Goal: Task Accomplishment & Management: Manage account settings

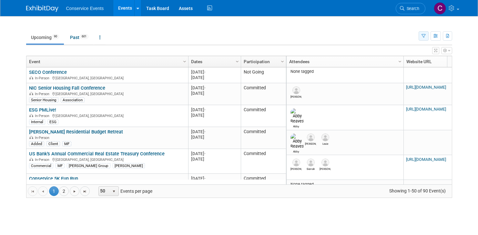
click at [422, 36] on icon "button" at bounding box center [423, 36] width 4 height 4
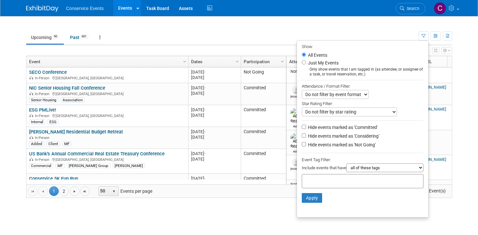
click at [362, 184] on div at bounding box center [363, 181] width 122 height 14
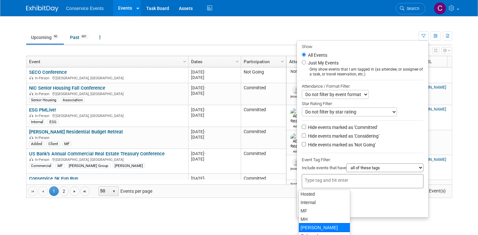
click at [329, 226] on div "[PERSON_NAME]" at bounding box center [324, 227] width 52 height 9
type input "[PERSON_NAME]"
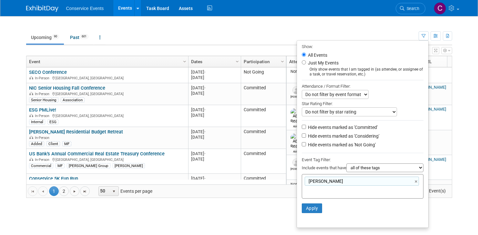
click at [317, 132] on li "Hide events marked as 'Committed'" at bounding box center [362, 128] width 131 height 9
click at [317, 135] on label "Hide events marked as 'Considering'" at bounding box center [343, 136] width 73 height 6
click at [306, 135] on input "Hide events marked as 'Considering'" at bounding box center [304, 136] width 4 height 4
checkbox input "true"
click at [317, 145] on label "Hide events marked as 'Not Going'" at bounding box center [341, 145] width 69 height 6
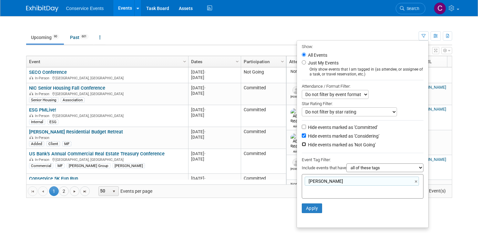
click at [306, 145] on input "Hide events marked as 'Not Going'" at bounding box center [304, 144] width 4 height 4
checkbox input "true"
click at [314, 207] on button "Apply" at bounding box center [312, 209] width 21 height 10
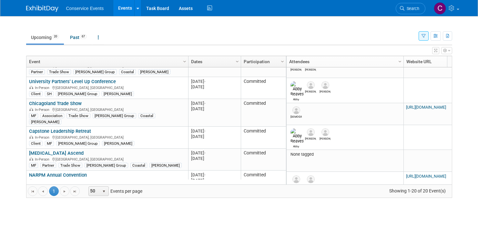
scroll to position [271, 0]
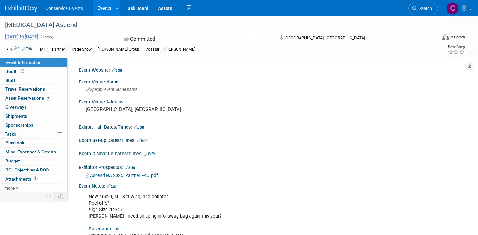
click at [39, 37] on span "[DATE] to [DATE]" at bounding box center [22, 37] width 34 height 6
select select "9"
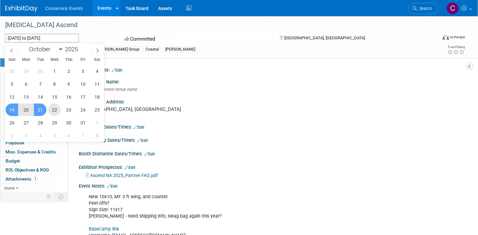
click at [50, 109] on span "22" at bounding box center [54, 110] width 13 height 13
type input "[DATE]"
click at [11, 109] on span "19" at bounding box center [11, 110] width 13 height 13
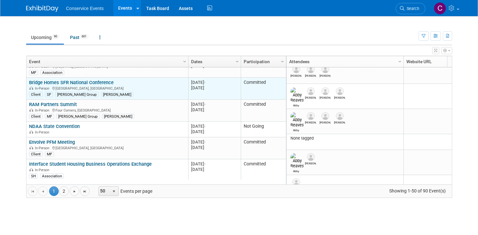
scroll to position [232, 0]
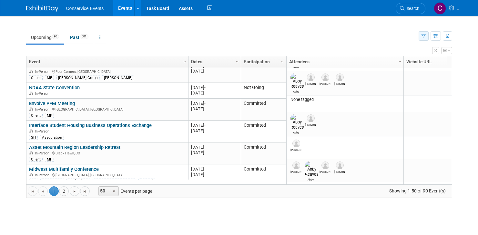
click at [420, 37] on button "button" at bounding box center [423, 35] width 10 height 9
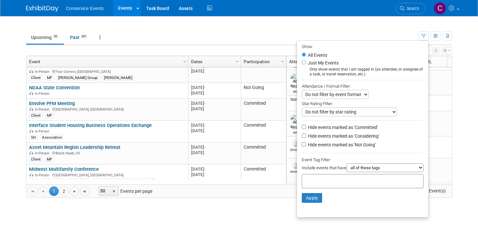
click at [345, 182] on input "text" at bounding box center [331, 180] width 52 height 6
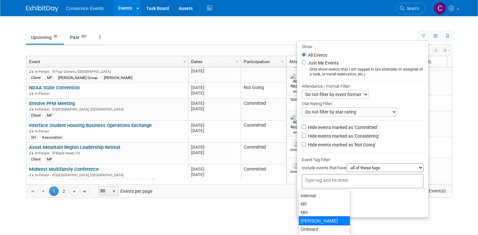
click at [330, 219] on div "[PERSON_NAME]" at bounding box center [324, 221] width 52 height 9
type input "[PERSON_NAME]"
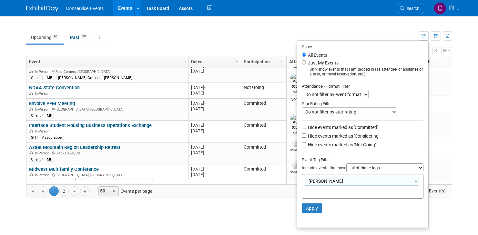
click at [329, 139] on label "Hide events marked as 'Considering'" at bounding box center [343, 136] width 73 height 6
click at [306, 138] on input "Hide events marked as 'Considering'" at bounding box center [304, 136] width 4 height 4
checkbox input "true"
click at [328, 145] on label "Hide events marked as 'Not Going'" at bounding box center [341, 145] width 69 height 6
click at [306, 145] on input "Hide events marked as 'Not Going'" at bounding box center [304, 144] width 4 height 4
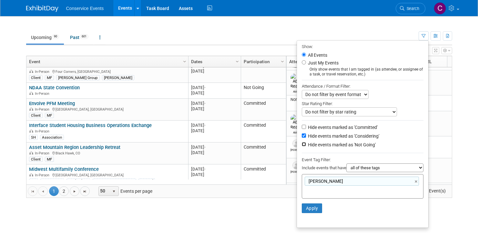
checkbox input "true"
click at [313, 208] on button "Apply" at bounding box center [312, 209] width 21 height 10
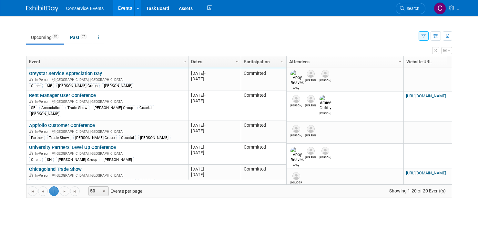
scroll to position [185, 0]
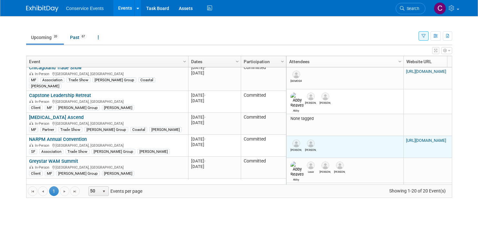
click at [414, 138] on link "https://www.narpmconvention.com/" at bounding box center [426, 140] width 40 height 5
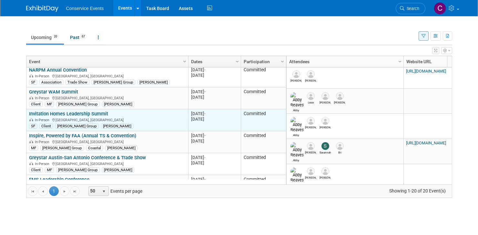
scroll to position [0, 0]
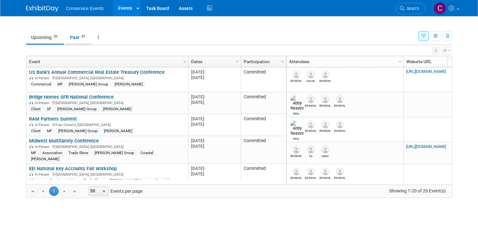
click at [73, 36] on link "Past 67" at bounding box center [78, 37] width 26 height 12
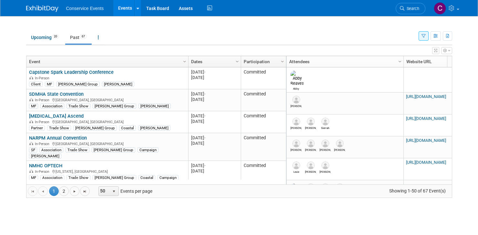
click at [216, 62] on link "Dates" at bounding box center [213, 61] width 45 height 11
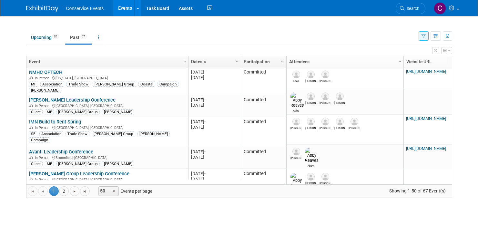
click at [216, 62] on link "Dates" at bounding box center [213, 61] width 45 height 11
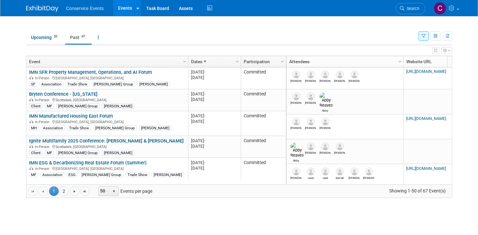
click at [195, 30] on td "Upcoming 20 Past 67 All Events 87 Past and Upcoming Grouped Annually Events gro…" at bounding box center [222, 34] width 392 height 21
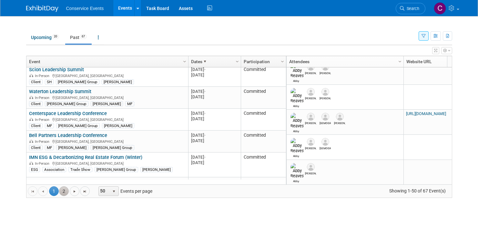
click at [65, 193] on link "2" at bounding box center [64, 191] width 10 height 10
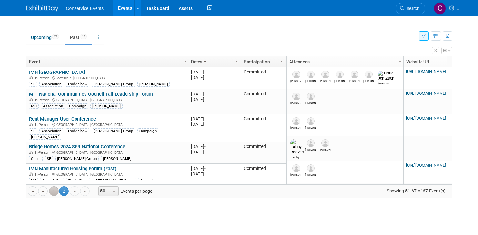
click at [55, 189] on link "1" at bounding box center [54, 191] width 10 height 10
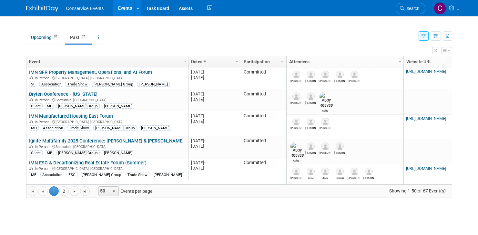
click at [149, 41] on ul "Upcoming 20 Past 67 All Events 87 Past and Upcoming Grouped Annually Events gro…" at bounding box center [222, 38] width 392 height 15
